Goal: Find specific page/section: Find specific page/section

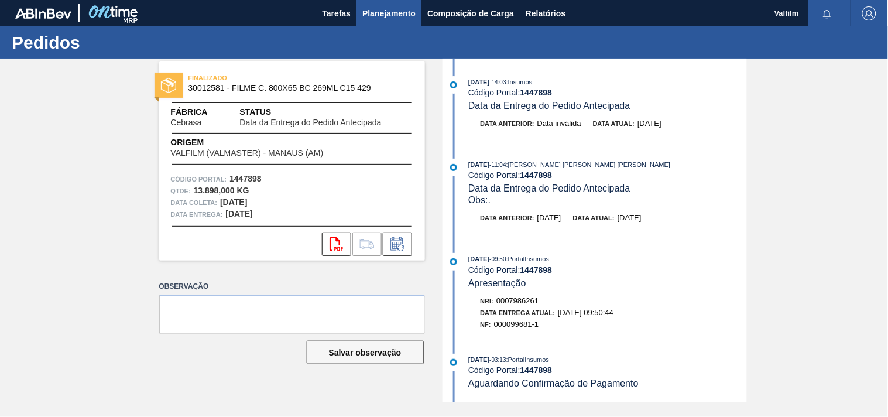
click at [356, 15] on button "Planejamento" at bounding box center [388, 13] width 65 height 26
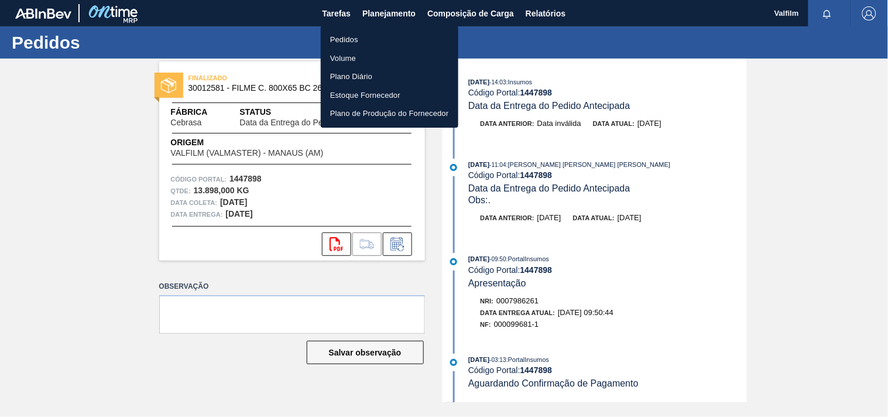
click at [334, 15] on div at bounding box center [444, 208] width 888 height 417
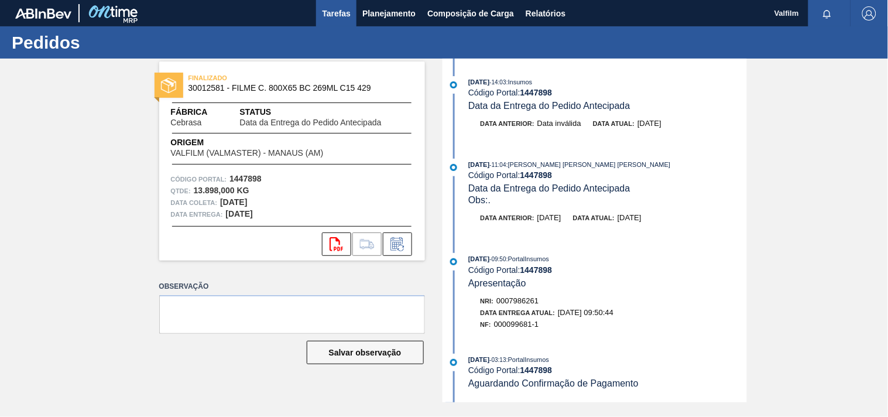
click at [332, 14] on span "Tarefas" at bounding box center [336, 13] width 29 height 14
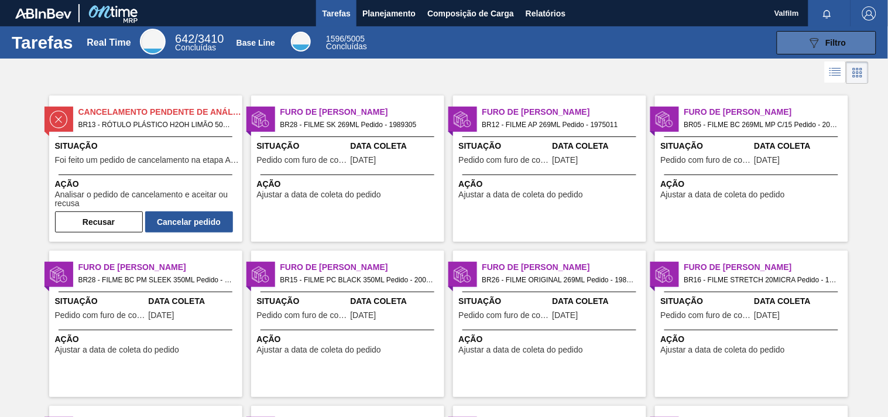
click at [844, 39] on span "Filtro" at bounding box center [836, 42] width 20 height 9
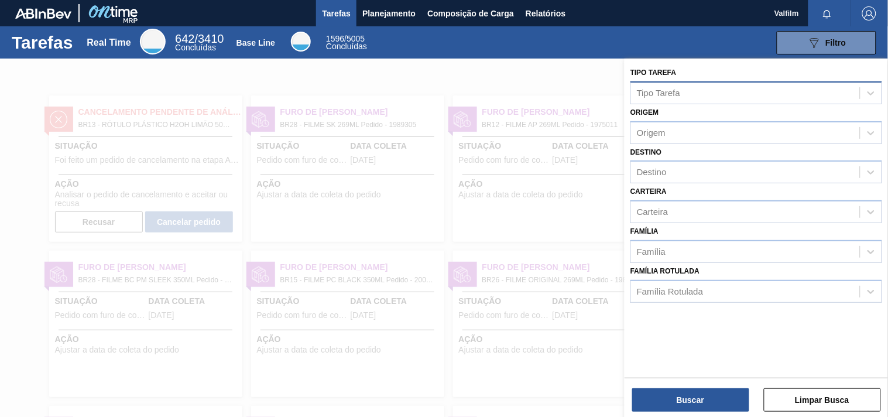
click at [720, 91] on div "Tipo Tarefa" at bounding box center [745, 92] width 229 height 17
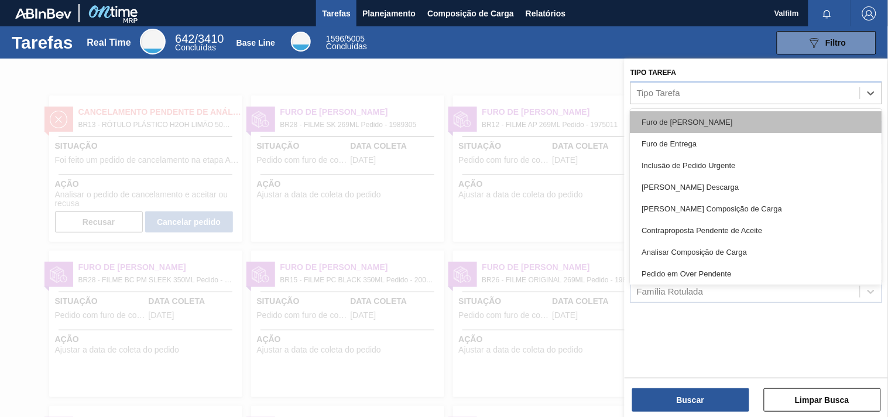
click at [708, 118] on div "Furo de [PERSON_NAME]" at bounding box center [756, 122] width 252 height 22
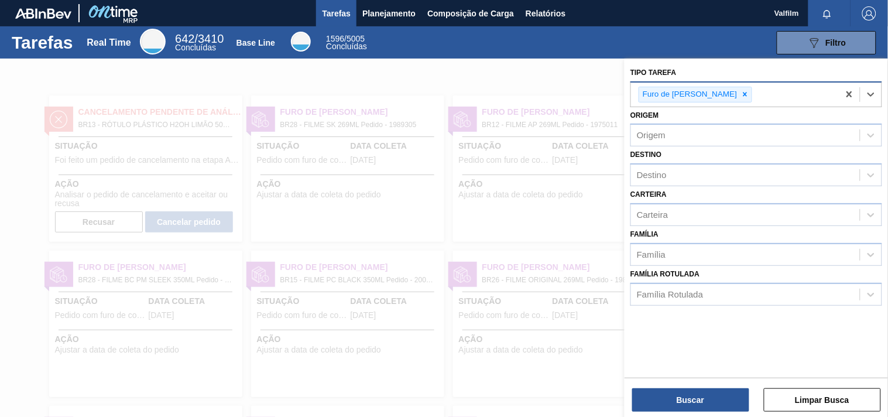
click at [752, 91] on div "Furo de [PERSON_NAME]" at bounding box center [735, 95] width 208 height 24
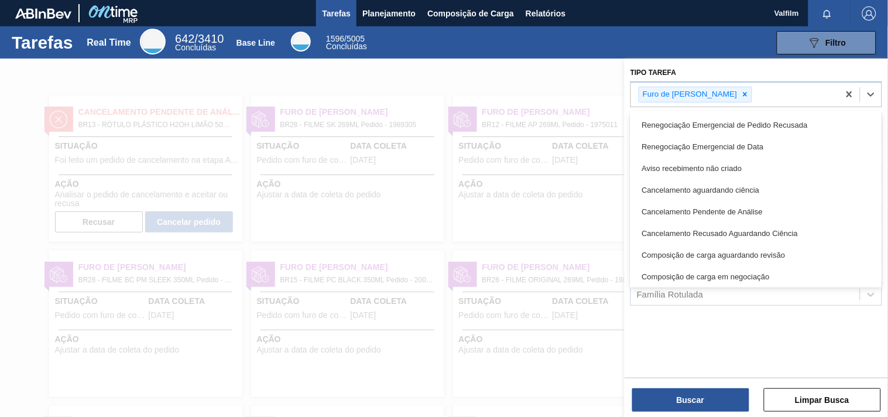
scroll to position [130, 0]
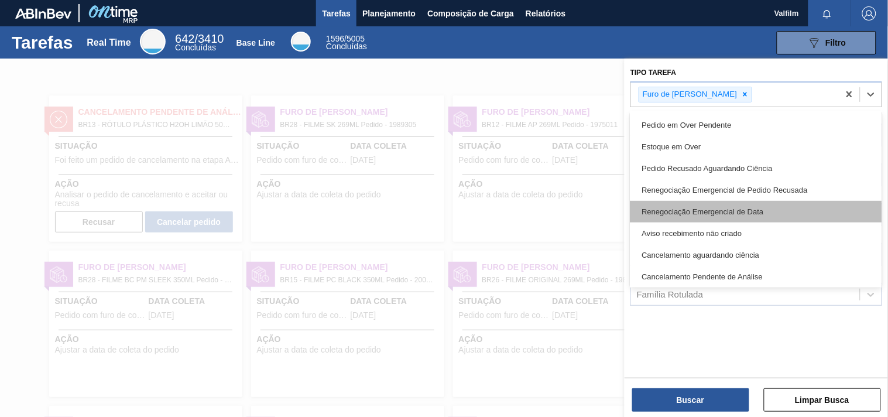
click at [777, 204] on div "Renegociação Emergencial de Data" at bounding box center [756, 212] width 252 height 22
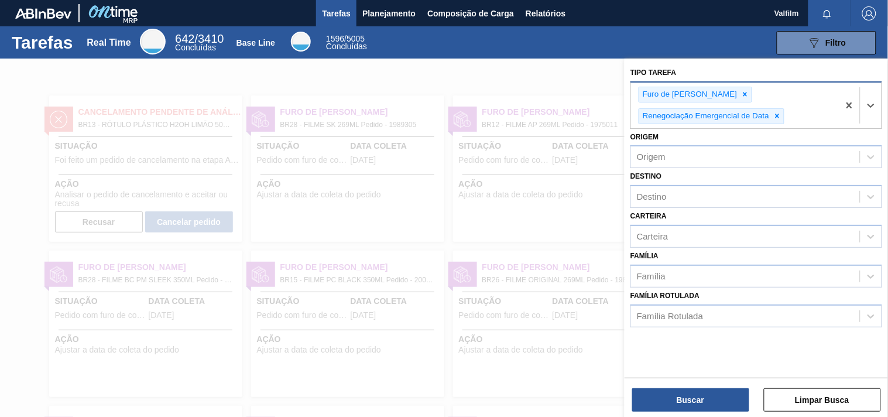
click at [821, 106] on div "Furo de Coleta Renegociação Emergencial de Data" at bounding box center [735, 106] width 208 height 46
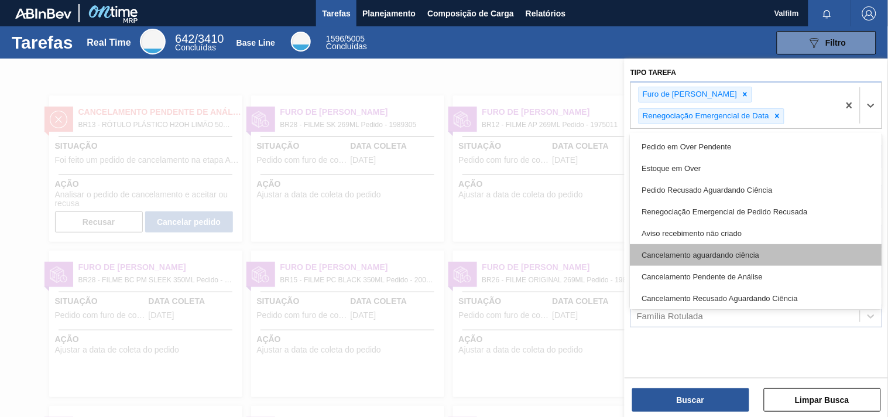
click at [775, 249] on div "Cancelamento aguardando ciência" at bounding box center [756, 255] width 252 height 22
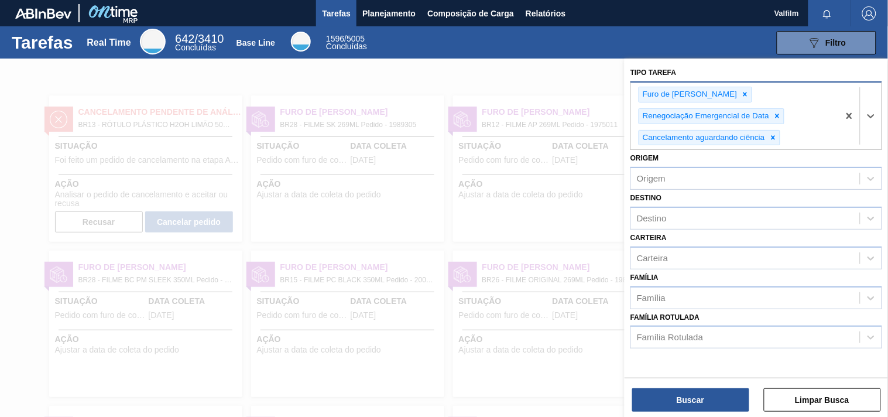
click at [796, 129] on div "Furo de Coleta Renegociação Emergencial de Data Cancelamento aguardando ciência" at bounding box center [735, 116] width 208 height 67
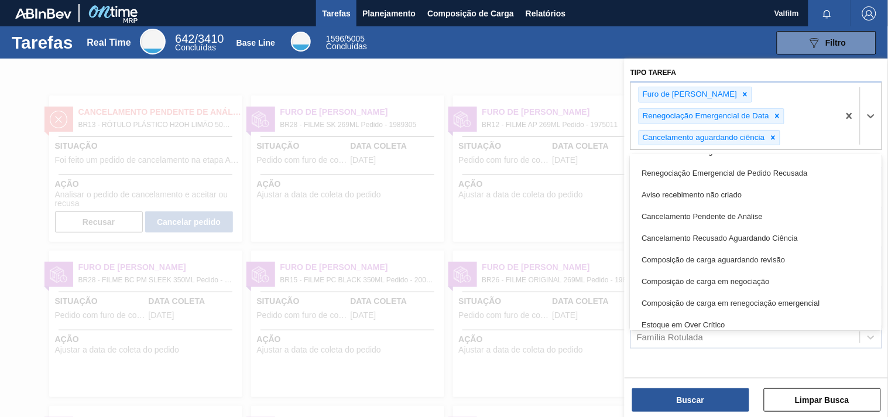
scroll to position [195, 0]
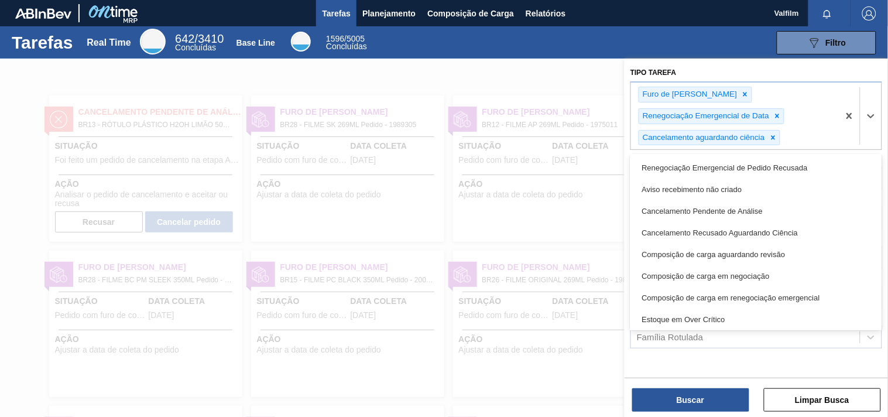
click at [544, 62] on div at bounding box center [444, 267] width 888 height 417
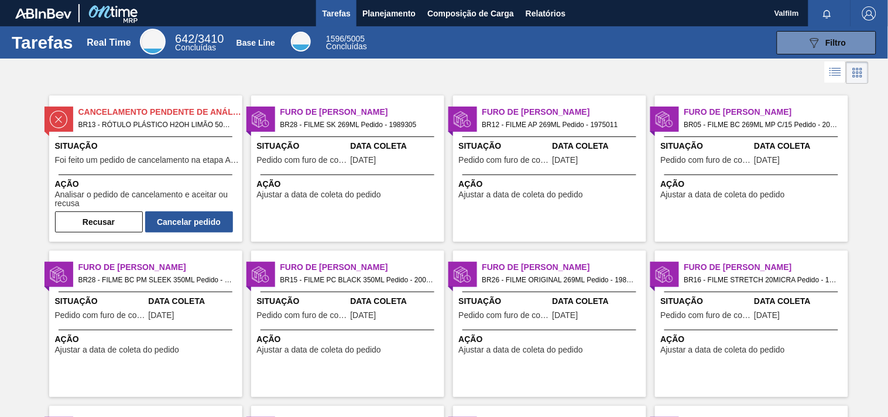
click at [831, 74] on icon at bounding box center [835, 72] width 14 height 14
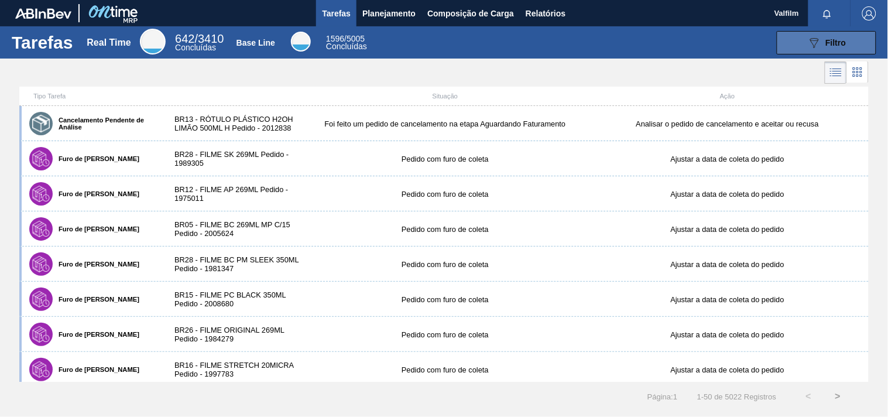
click at [828, 46] on span "Filtro" at bounding box center [836, 42] width 20 height 9
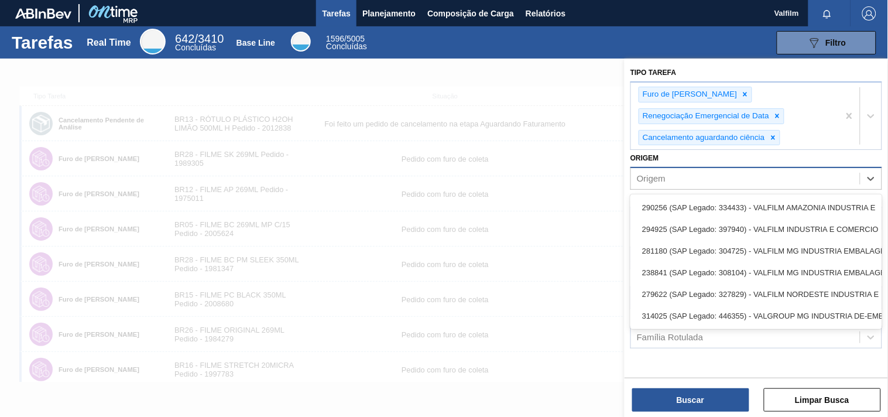
click at [700, 187] on div "Origem" at bounding box center [756, 178] width 252 height 23
click at [741, 95] on icon at bounding box center [745, 94] width 8 height 8
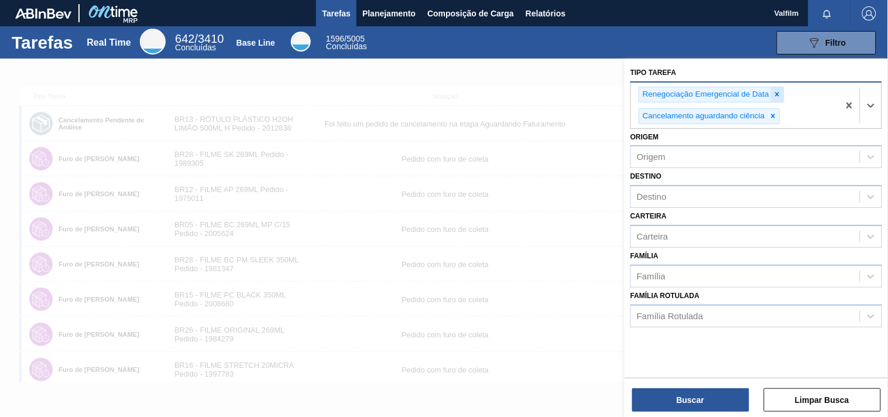
click at [779, 92] on icon at bounding box center [777, 94] width 4 height 4
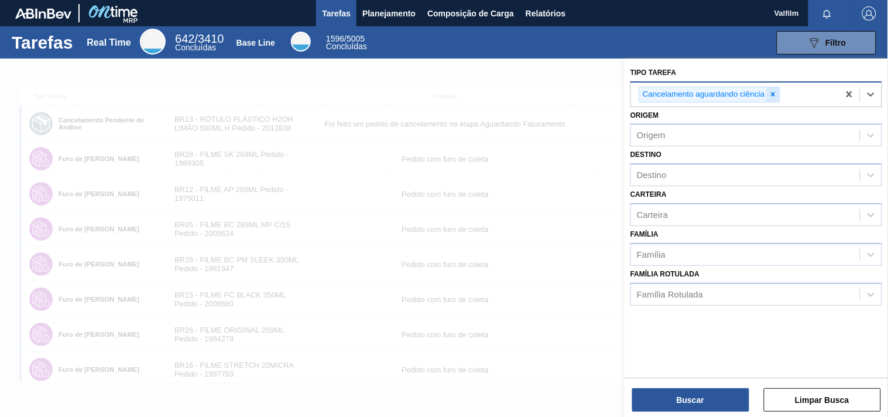
click at [771, 95] on icon at bounding box center [773, 94] width 8 height 8
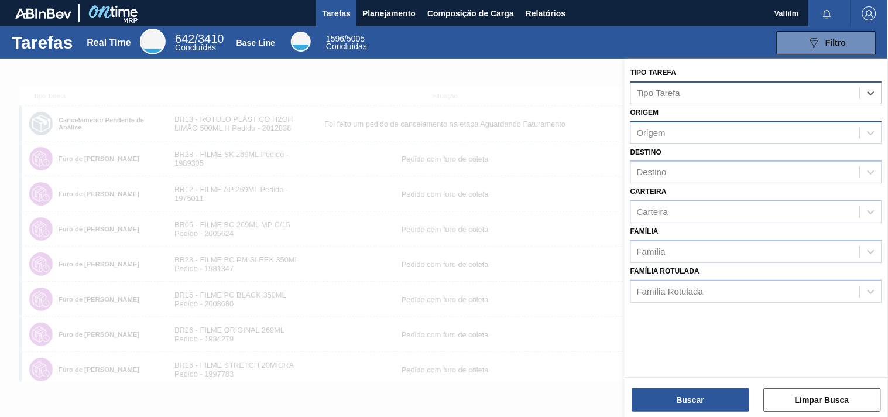
click at [697, 130] on div "Origem" at bounding box center [745, 132] width 229 height 17
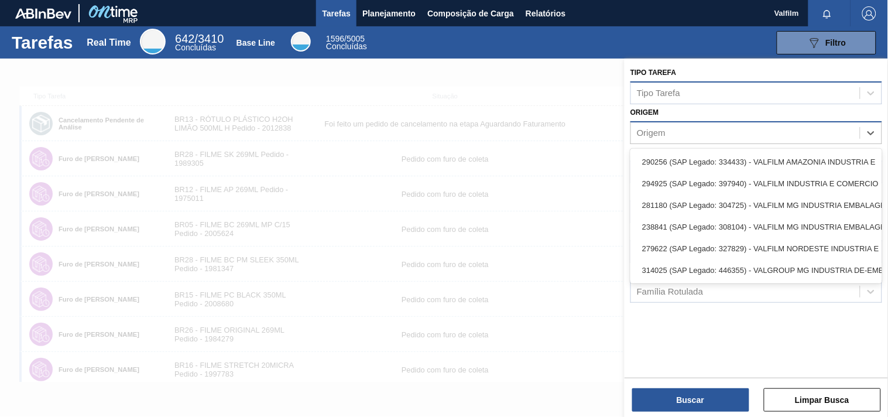
click at [701, 132] on div "Origem" at bounding box center [745, 132] width 229 height 17
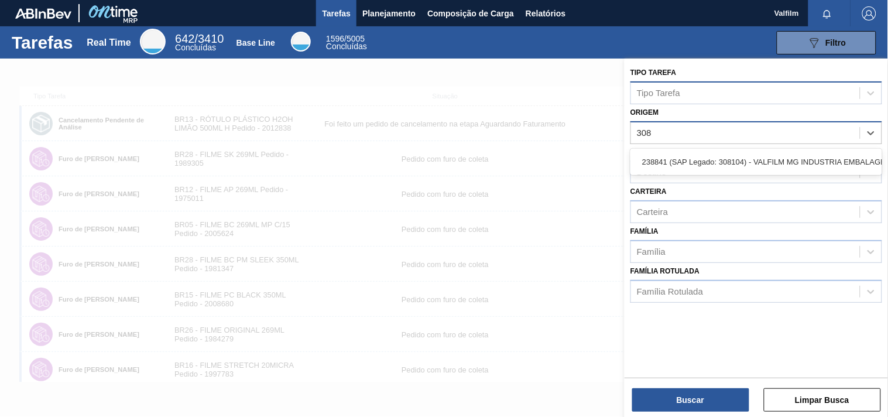
type input "3081"
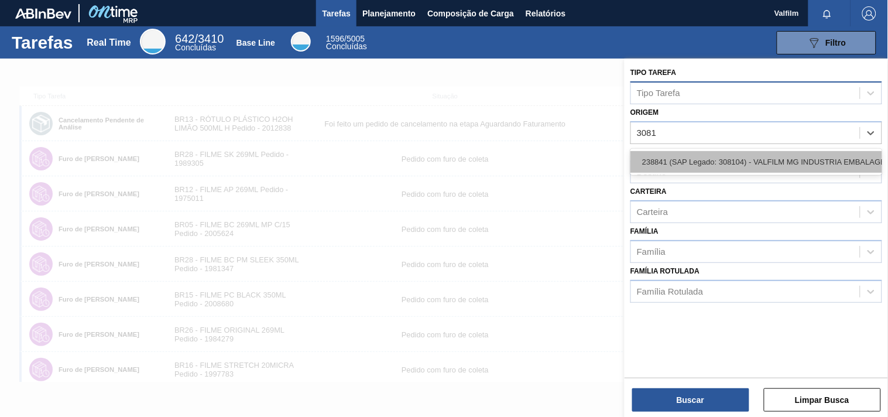
click at [706, 170] on div "238841 (SAP Legado: 308104) - VALFILM MG INDUSTRIA EMBALAGENS" at bounding box center [756, 162] width 252 height 22
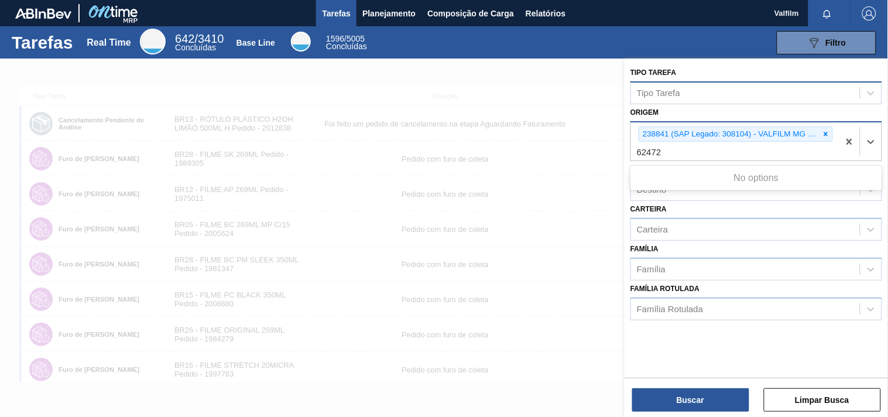
type input "624725"
click at [705, 138] on div "238841 (SAP Legado: 308104) - VALFILM MG INDUSTRIA EMBALAGENS" at bounding box center [729, 134] width 180 height 15
type input "304725"
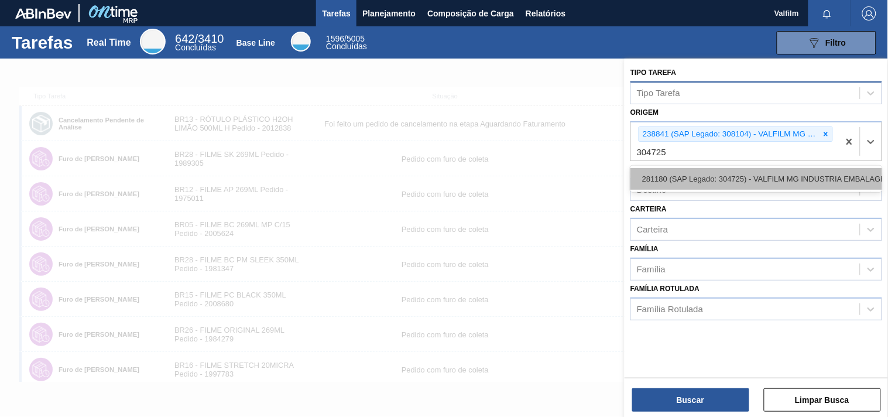
click at [670, 171] on div "281180 (SAP Legado: 304725) - VALFILM MG INDUSTRIA EMBALAGENS" at bounding box center [756, 179] width 252 height 22
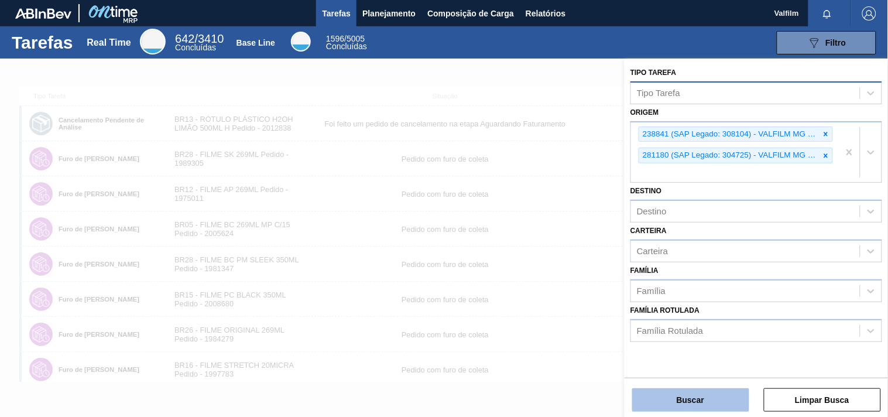
click at [664, 405] on button "Buscar" at bounding box center [690, 399] width 117 height 23
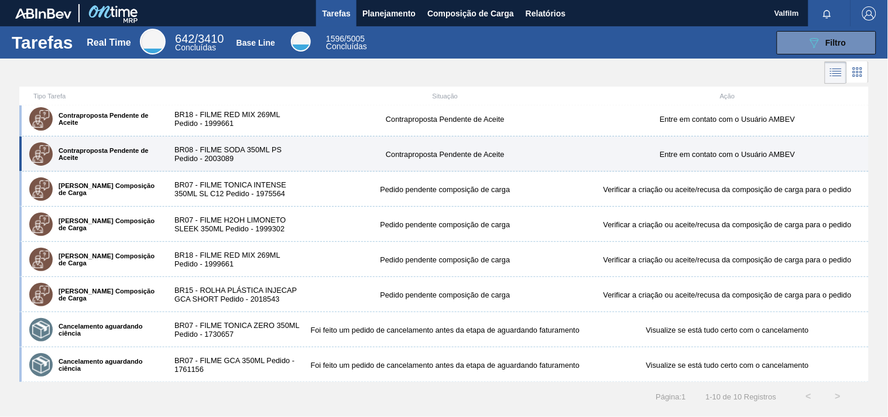
scroll to position [0, 0]
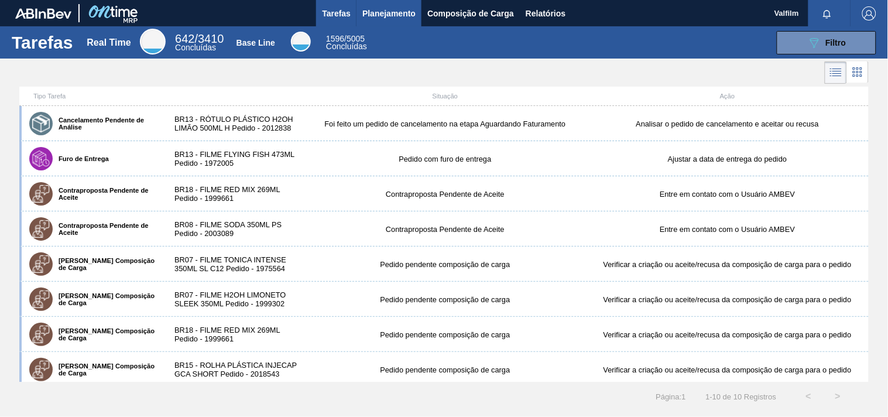
click at [383, 9] on span "Planejamento" at bounding box center [388, 13] width 53 height 14
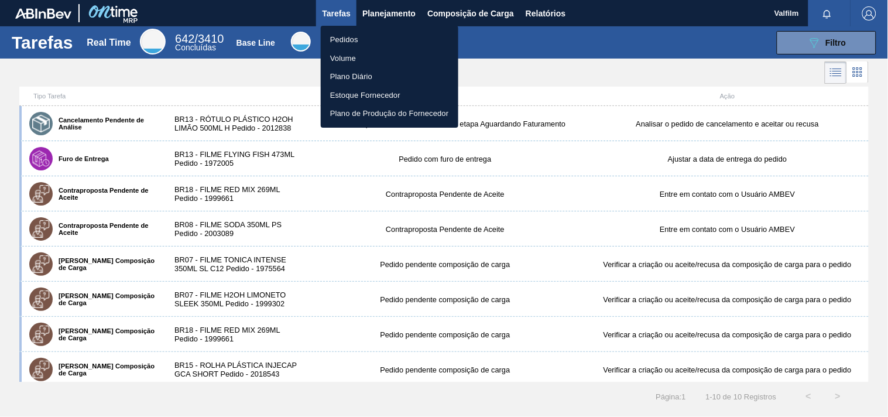
click at [348, 35] on li "Pedidos" at bounding box center [390, 39] width 138 height 19
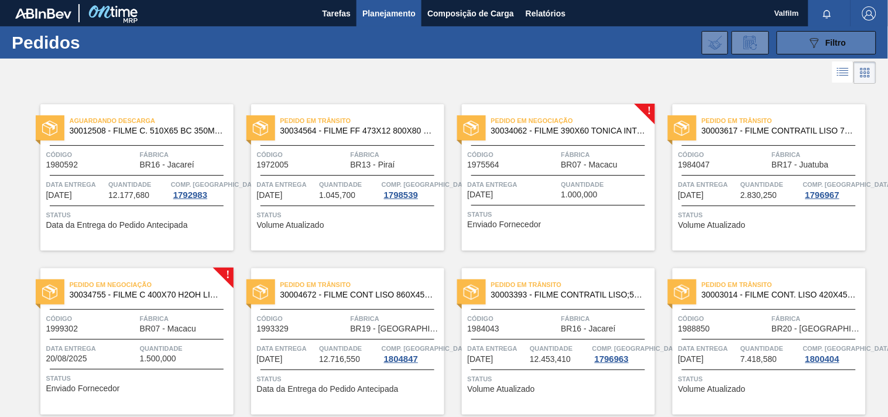
click at [822, 44] on div "089F7B8B-B2A5-4AFE-B5C0-19BA573D28AC Filtro" at bounding box center [826, 43] width 39 height 14
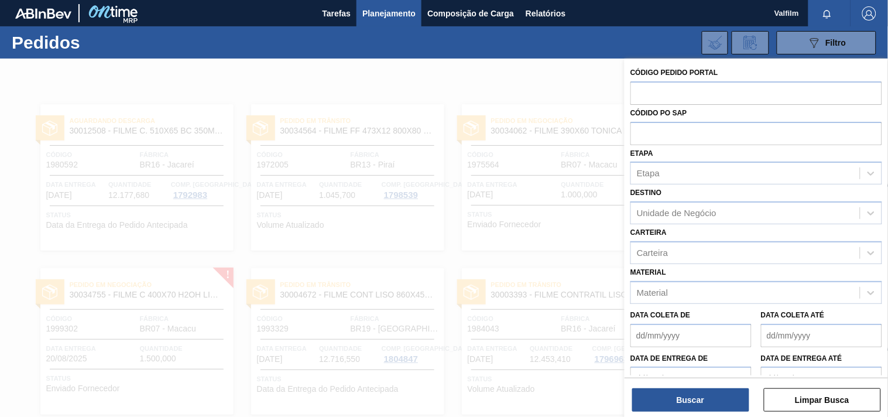
click at [527, 71] on div at bounding box center [444, 267] width 888 height 417
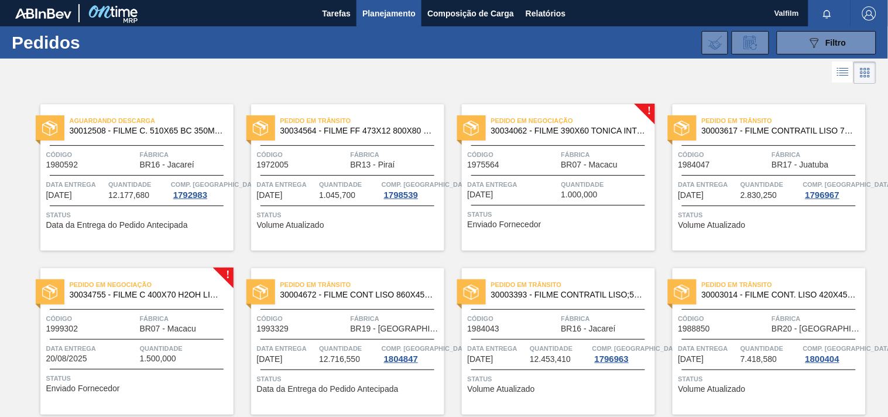
click at [838, 77] on icon at bounding box center [843, 72] width 14 height 14
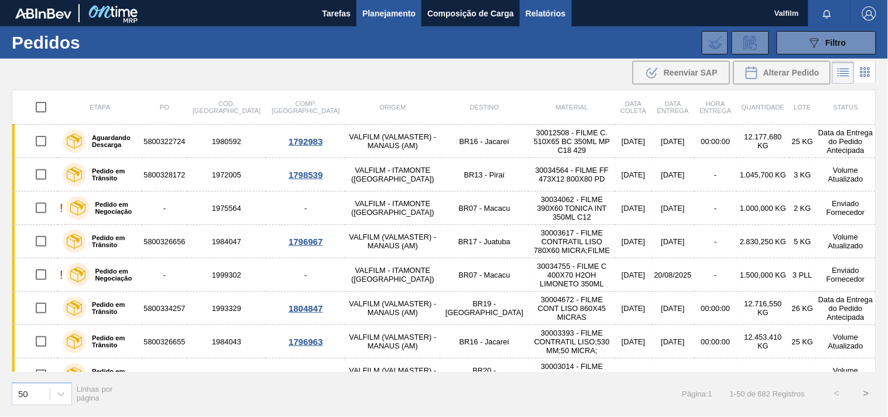
click at [541, 14] on span "Relatórios" at bounding box center [546, 13] width 40 height 14
